Goal: Information Seeking & Learning: Learn about a topic

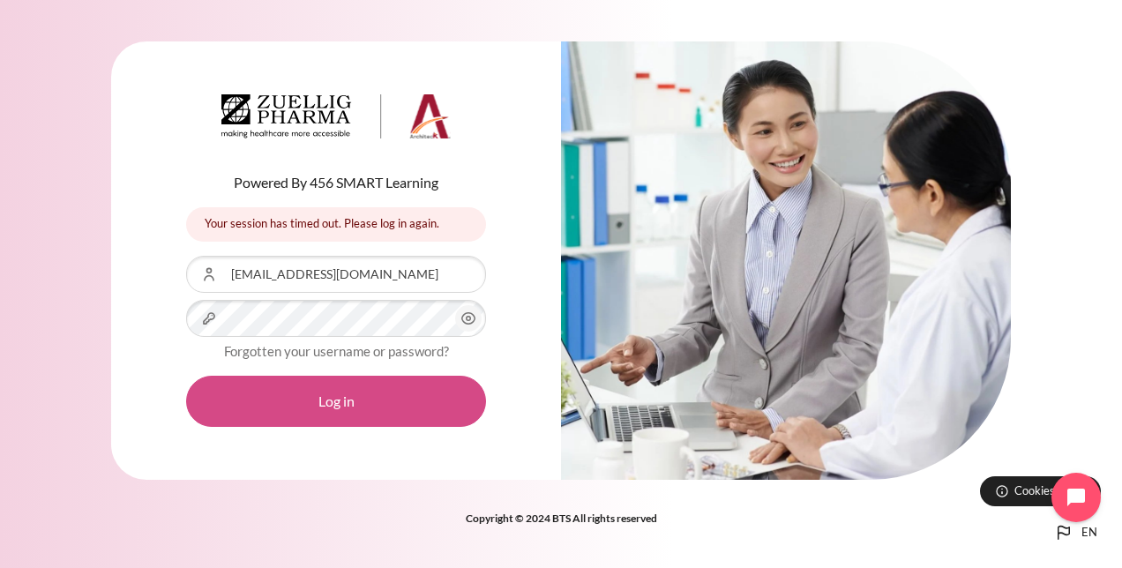
click at [334, 392] on button "Log in" at bounding box center [336, 401] width 300 height 51
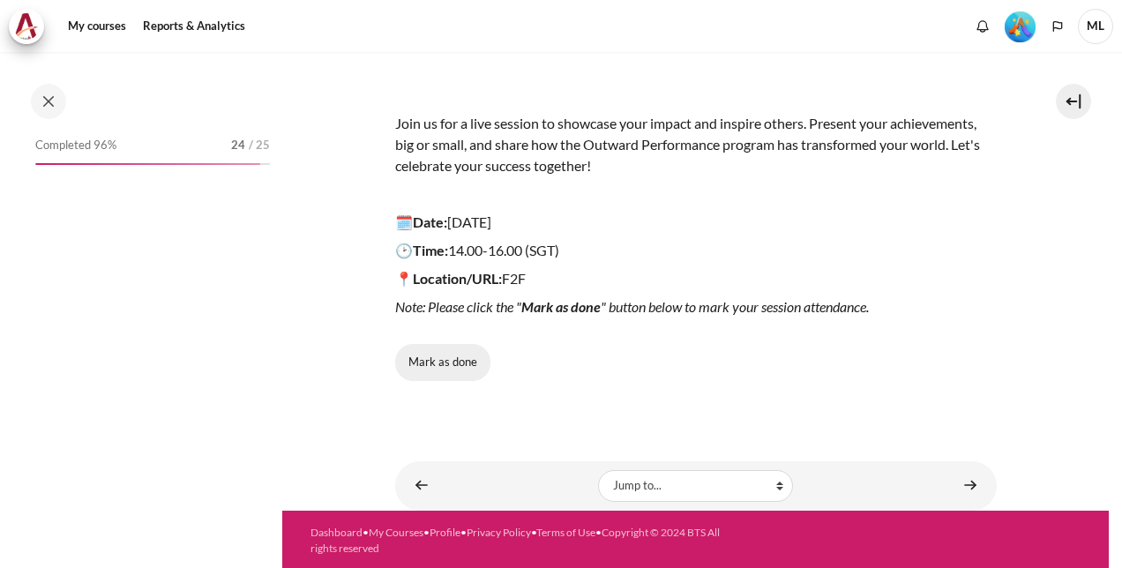
click at [417, 354] on button "Mark as done" at bounding box center [442, 362] width 95 height 37
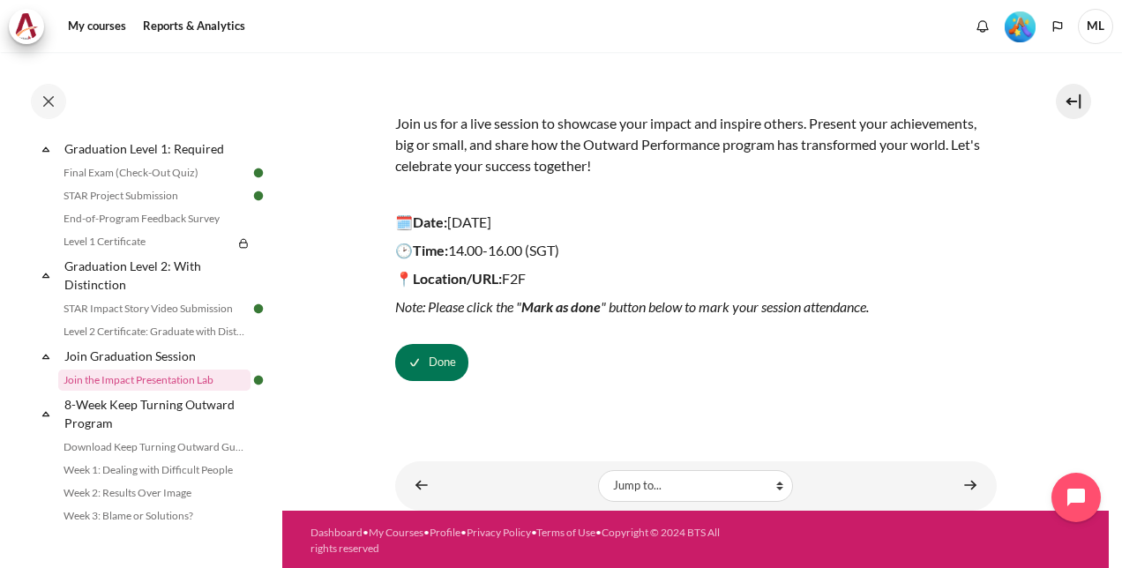
scroll to position [2098, 0]
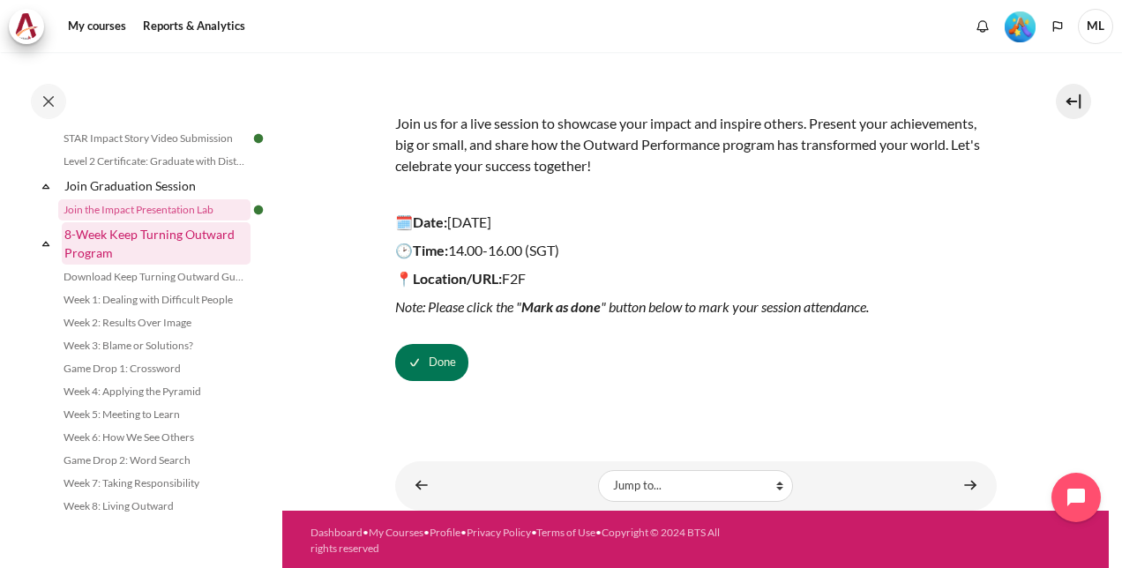
click at [209, 231] on link "8-Week Keep Turning Outward Program" at bounding box center [156, 243] width 189 height 42
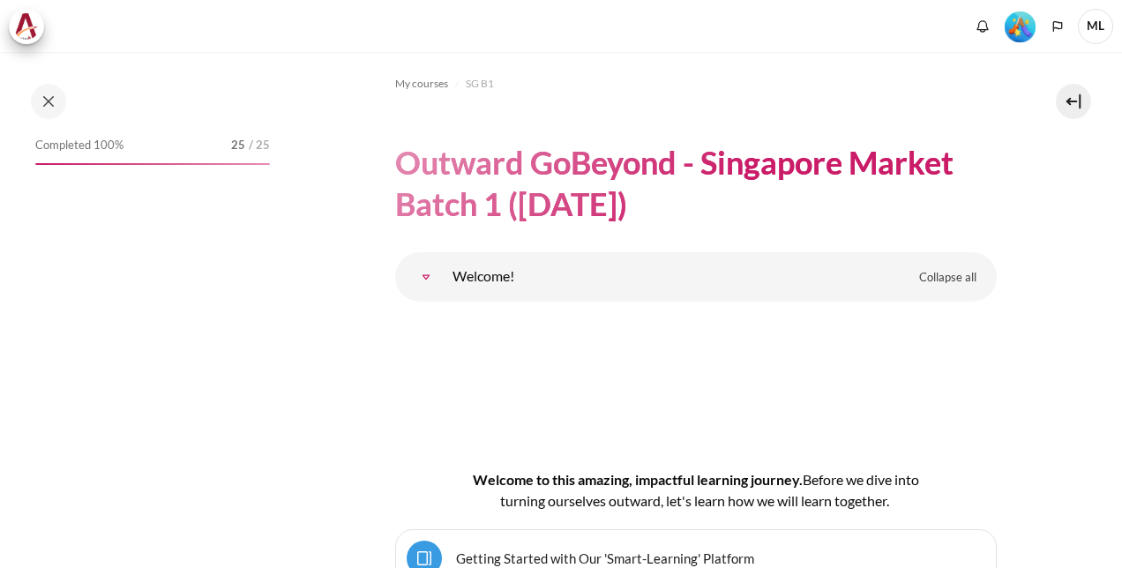
scroll to position [24877, 0]
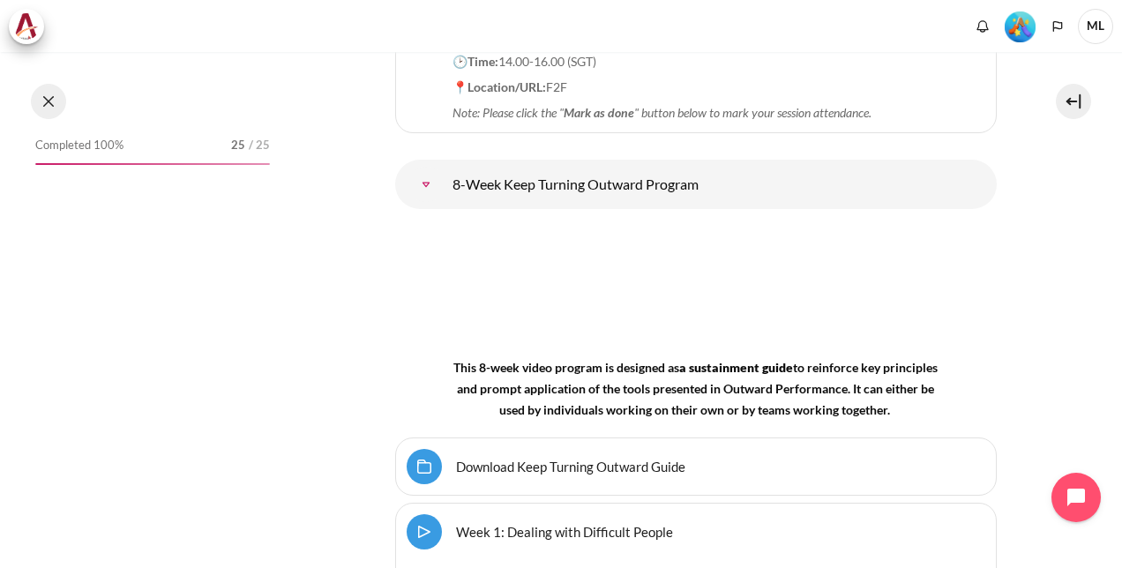
click at [41, 109] on button at bounding box center [48, 101] width 35 height 35
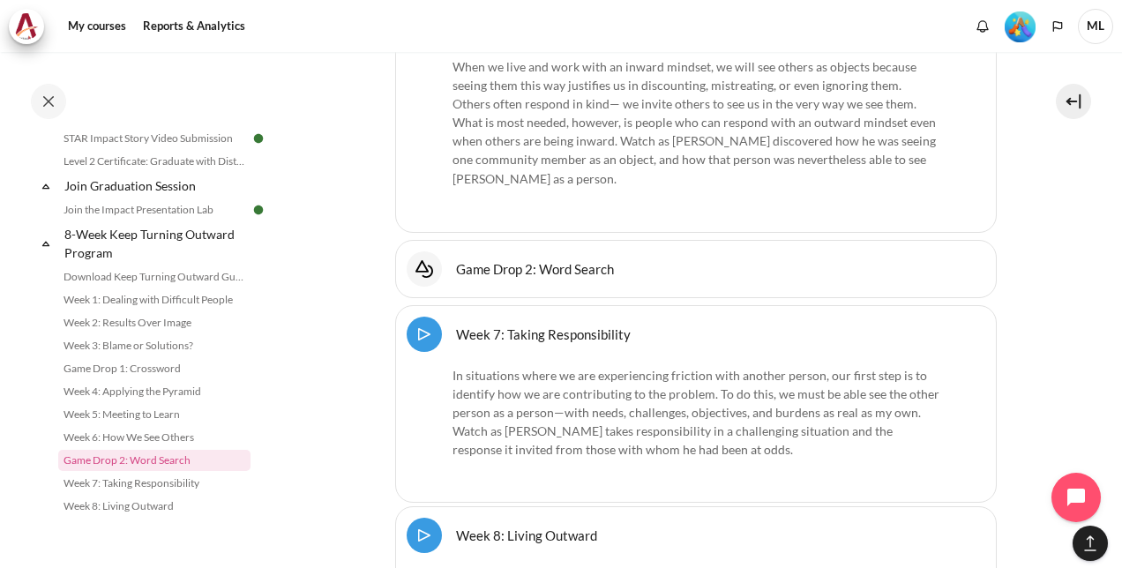
scroll to position [26683, 0]
